Goal: Information Seeking & Learning: Learn about a topic

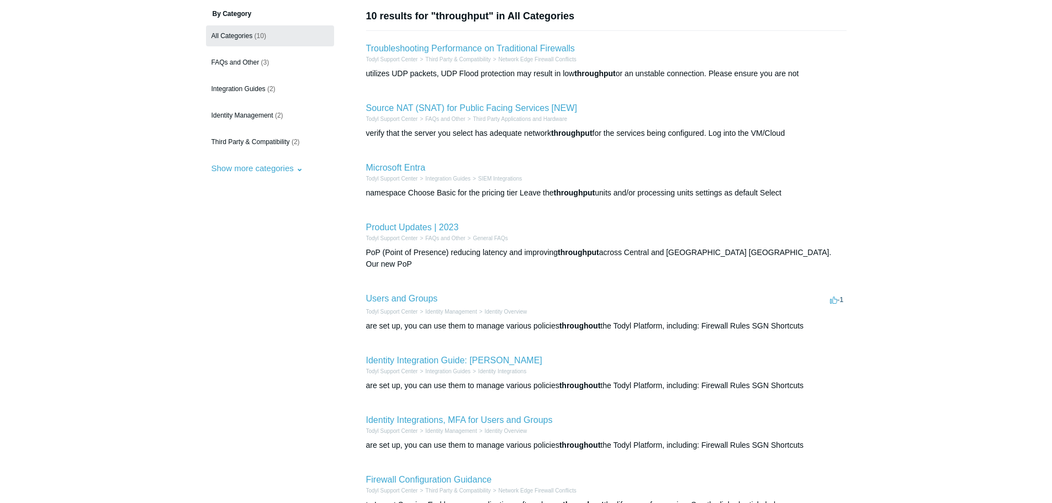
scroll to position [110, 0]
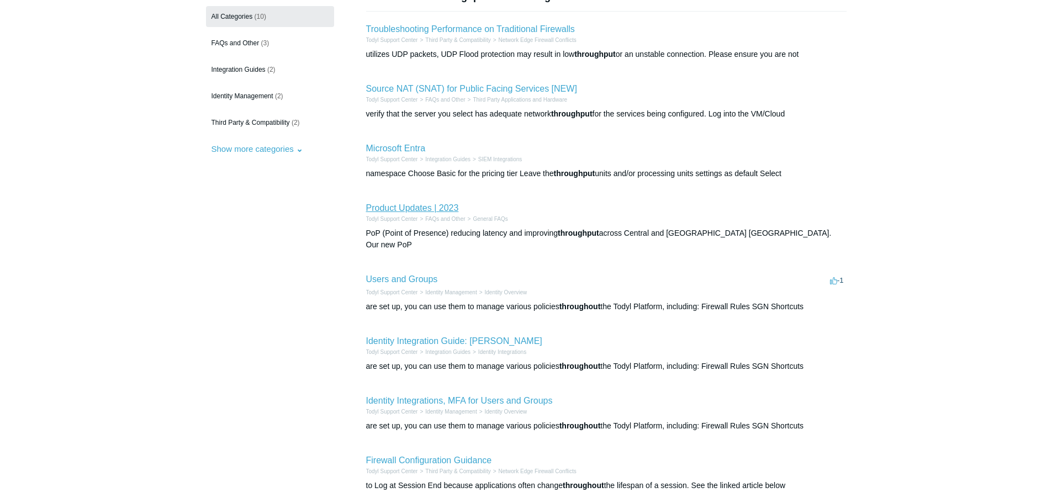
click at [434, 212] on link "Product Updates | 2023" at bounding box center [412, 207] width 93 height 9
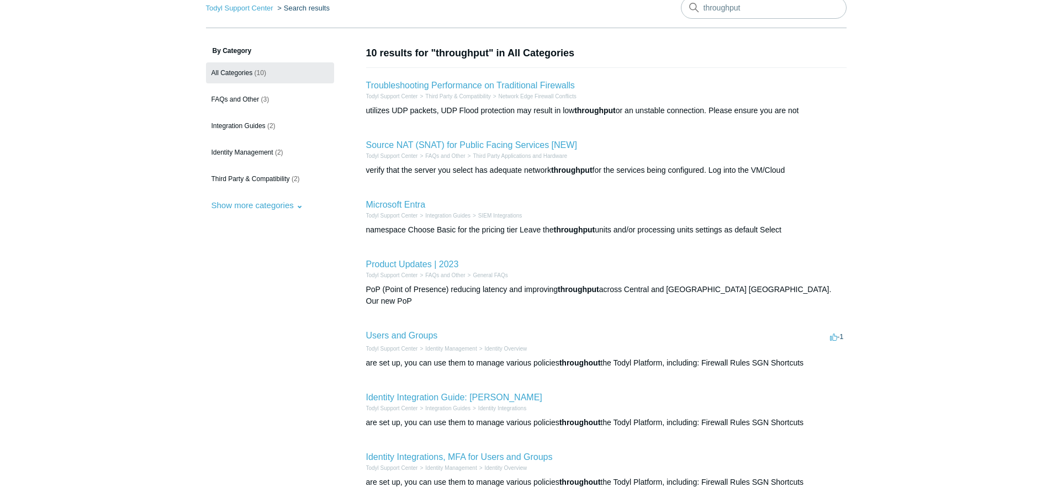
scroll to position [0, 0]
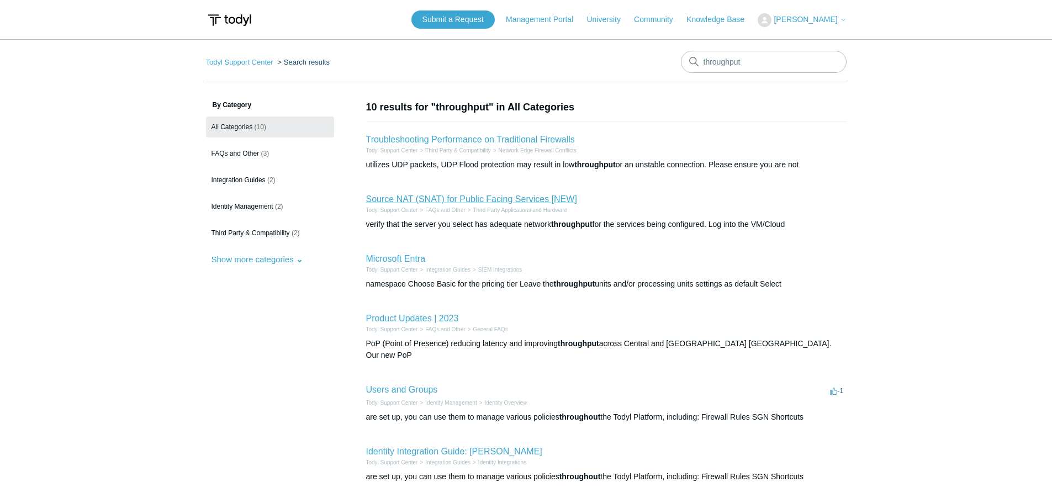
click at [494, 199] on link "Source NAT (SNAT) for Public Facing Services [NEW]" at bounding box center [471, 198] width 211 height 9
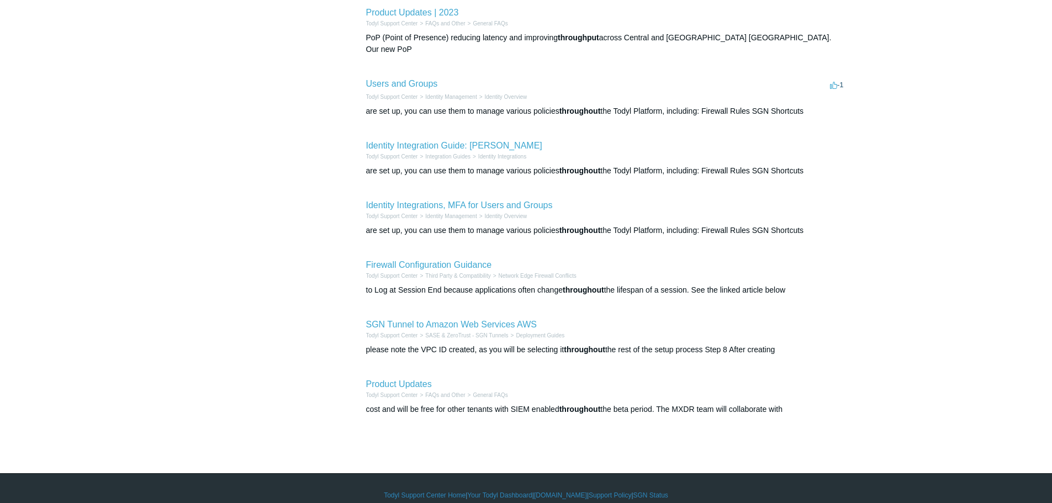
scroll to position [308, 0]
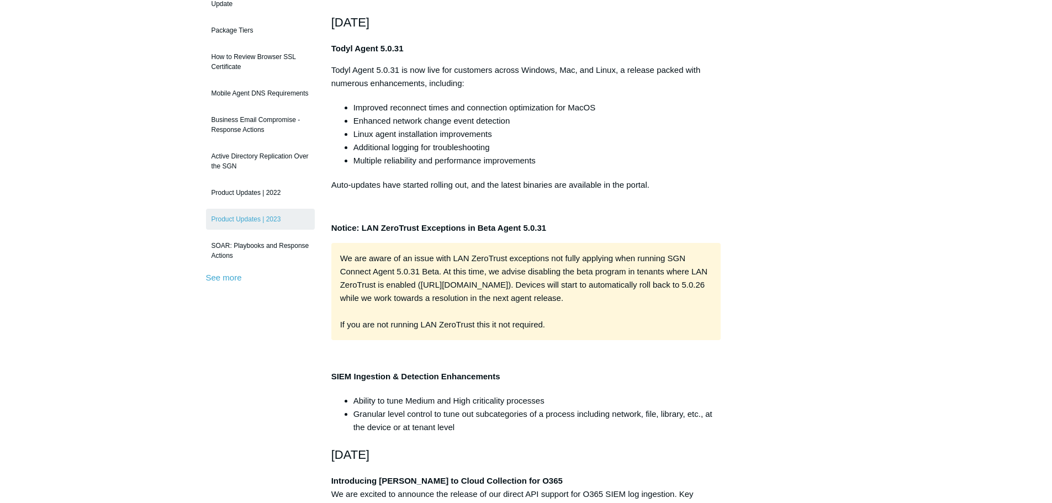
scroll to position [110, 0]
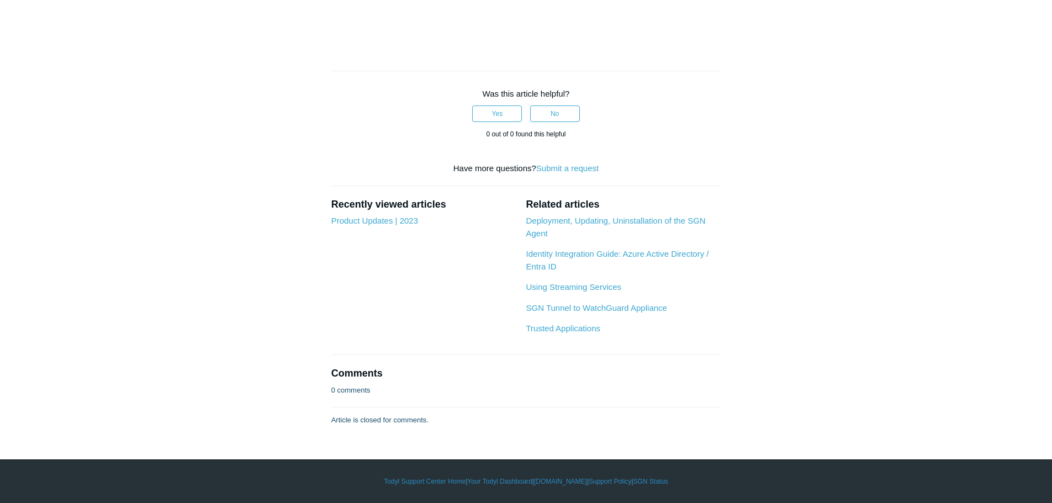
scroll to position [4881, 0]
